Goal: Task Accomplishment & Management: Manage account settings

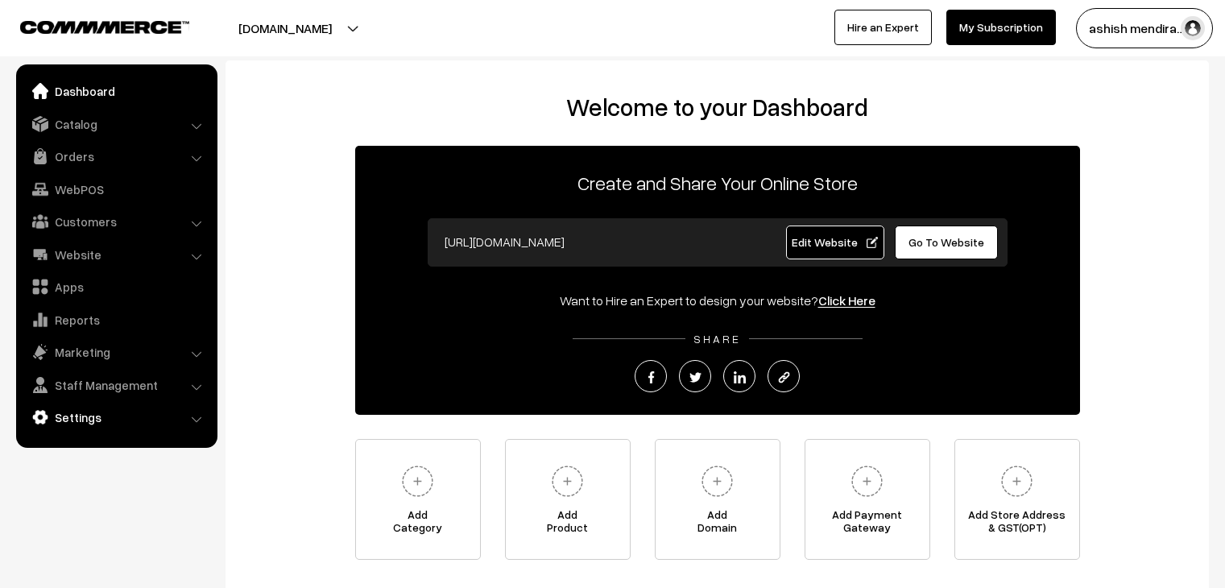
click at [79, 420] on link "Settings" at bounding box center [116, 417] width 192 height 29
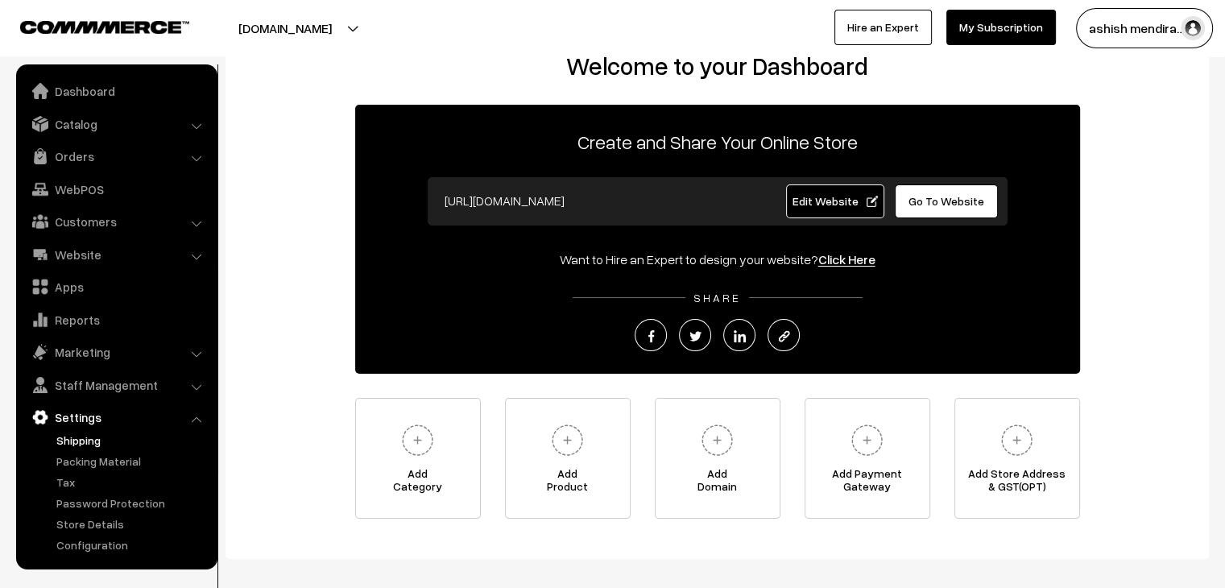
scroll to position [81, 0]
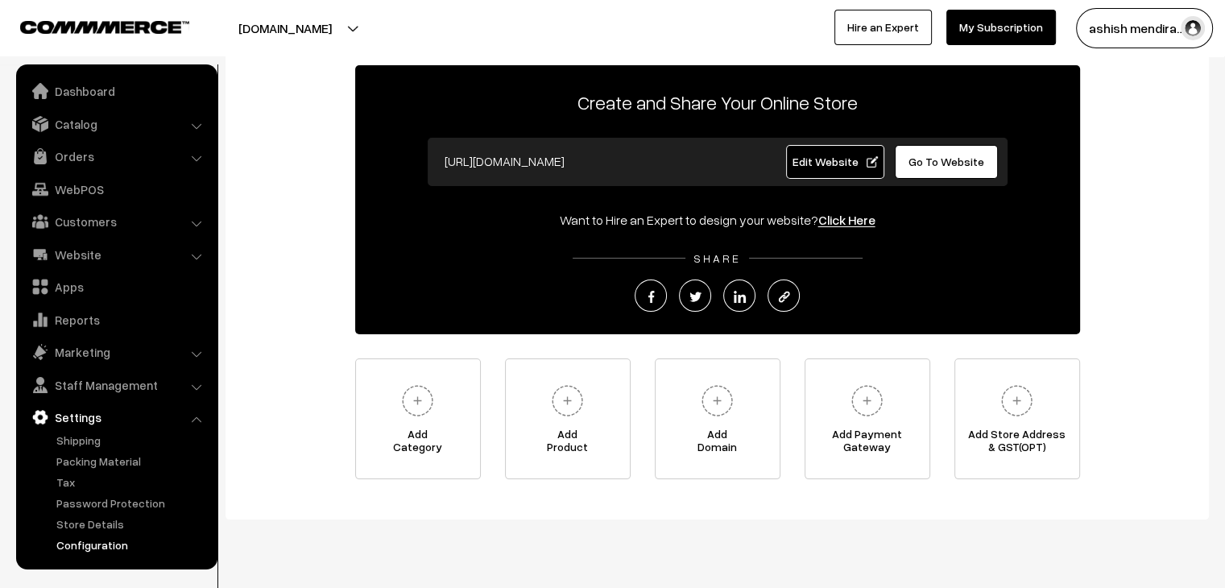
click at [101, 549] on link "Configuration" at bounding box center [131, 544] width 159 height 17
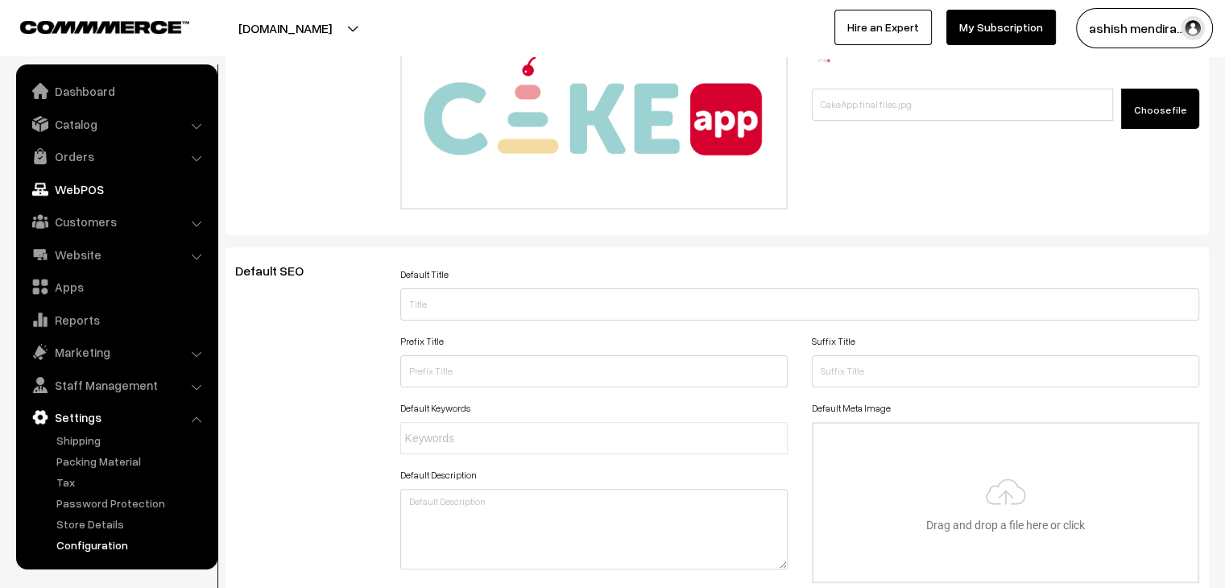
scroll to position [190, 0]
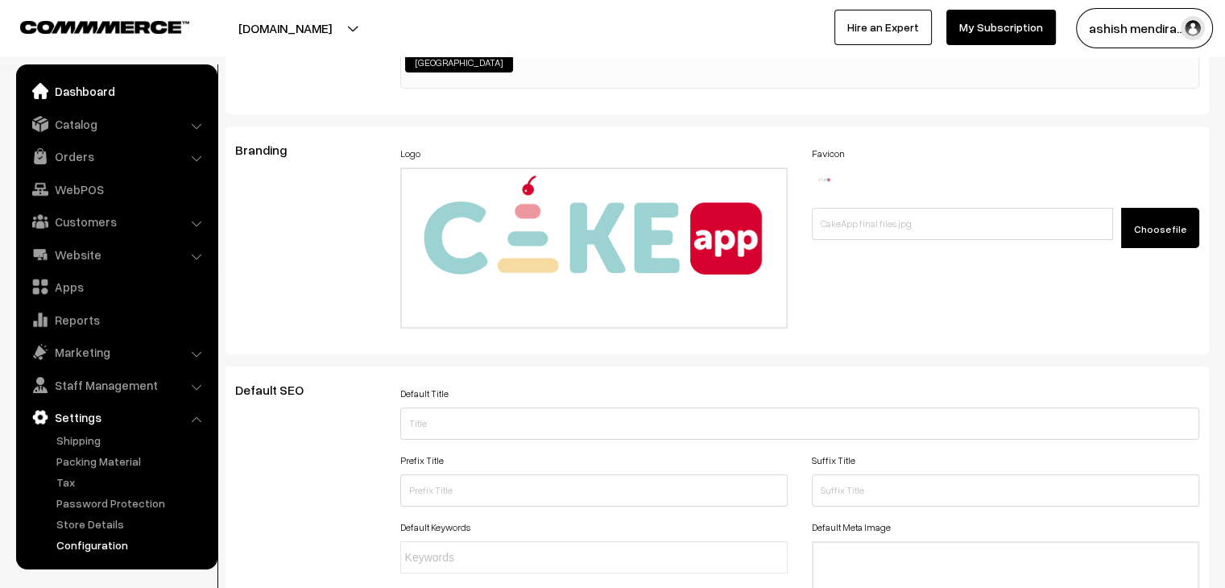
click at [108, 98] on link "Dashboard" at bounding box center [116, 91] width 192 height 29
